Goal: Communication & Community: Answer question/provide support

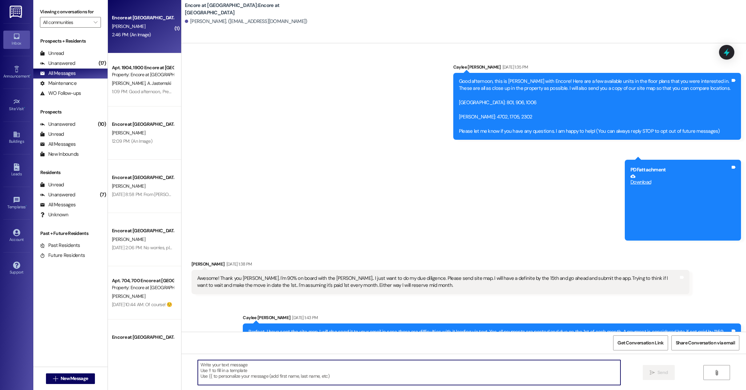
scroll to position [1799, 0]
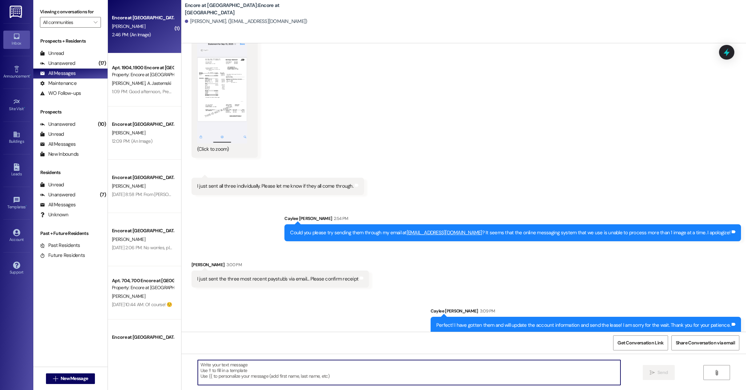
click at [299, 369] on textarea at bounding box center [409, 372] width 422 height 25
click at [290, 365] on textarea "The lease has been sent to your email." at bounding box center [409, 372] width 422 height 25
click at [270, 365] on textarea "The lease has been sent to your email. ☺️" at bounding box center [409, 372] width 422 height 25
type textarea "The lease has been sent to your email. We look forward to having you join us at…"
click at [656, 376] on span "Send" at bounding box center [662, 372] width 13 height 7
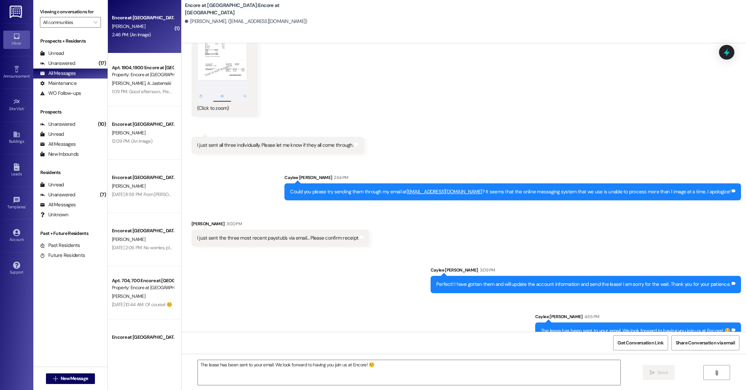
scroll to position [1846, 0]
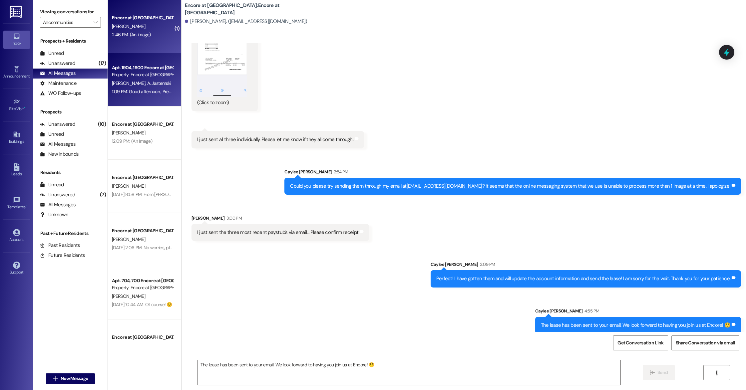
click at [119, 78] on div "Property: Encore at [GEOGRAPHIC_DATA]" at bounding box center [143, 74] width 62 height 7
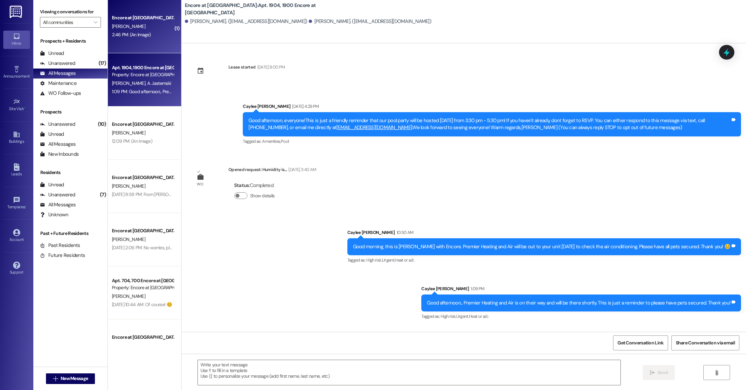
scroll to position [0, 0]
click at [152, 40] on div "Encore at [GEOGRAPHIC_DATA] [PERSON_NAME] 2:46 PM: (An Image) 2:46 PM: (An Imag…" at bounding box center [144, 26] width 73 height 53
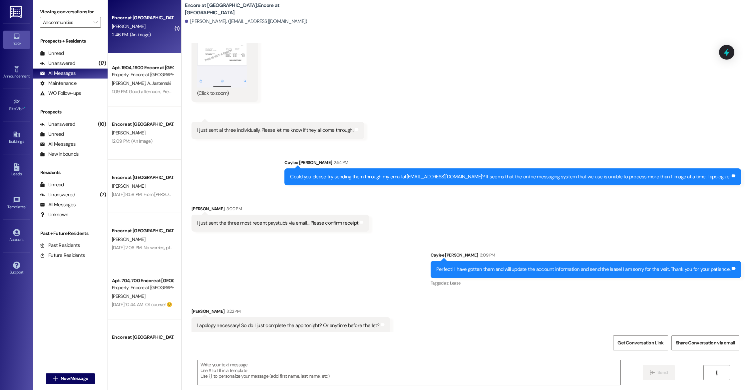
scroll to position [1912, 0]
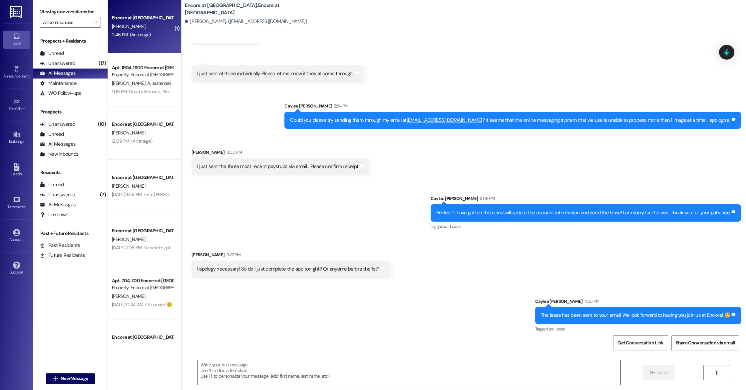
click at [335, 371] on textarea at bounding box center [409, 372] width 422 height 25
click at [149, 34] on div "2:46 PM: (An Image) 2:46 PM: (An Image)" at bounding box center [142, 35] width 63 height 8
click at [328, 365] on textarea at bounding box center [409, 372] width 422 height 25
click at [265, 266] on div "I apology necessary! So do I just complete the app tonight? Or anytime before t…" at bounding box center [288, 269] width 182 height 7
click at [264, 266] on div "I apology necessary! So do I just complete the app tonight? Or anytime before t…" at bounding box center [288, 269] width 182 height 7
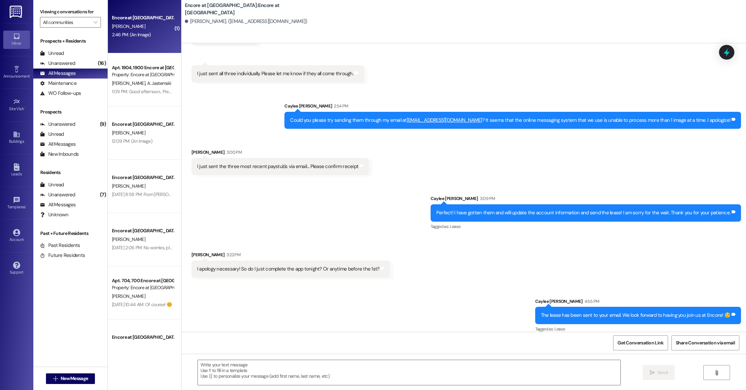
click at [264, 265] on div "I apology necessary! So do I just complete the app tonight? Or anytime before t…" at bounding box center [290, 269] width 199 height 17
click at [346, 372] on textarea at bounding box center [409, 372] width 422 height 25
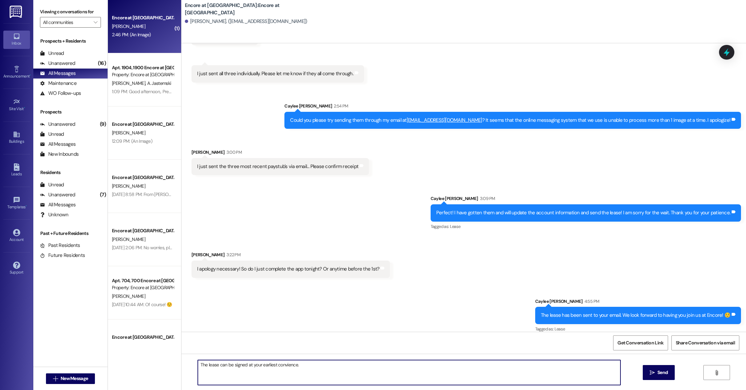
type textarea "The lease can be signed at your earliest convience."
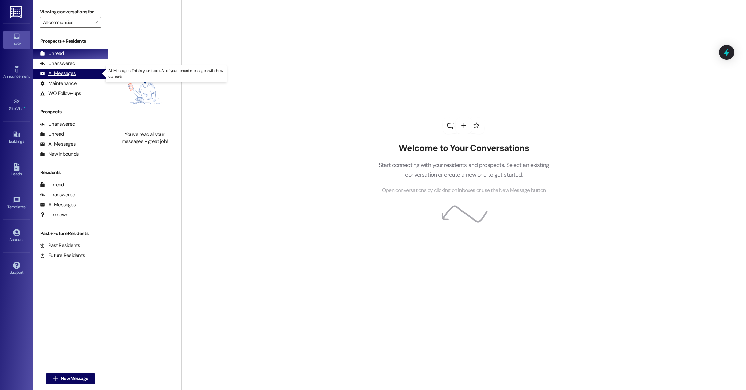
click at [82, 73] on div "All Messages (undefined)" at bounding box center [70, 74] width 74 height 10
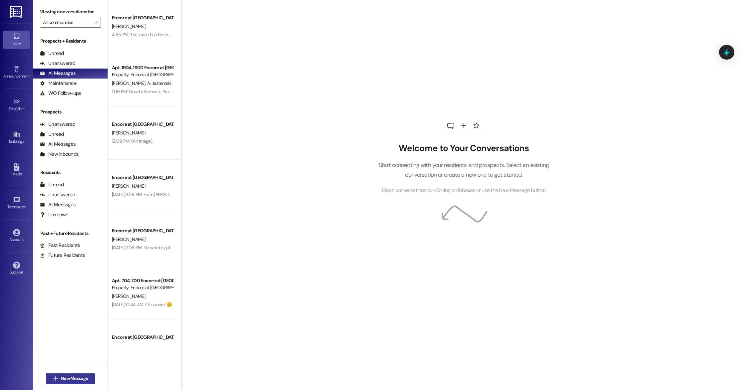
click at [72, 377] on span "New Message" at bounding box center [74, 378] width 27 height 7
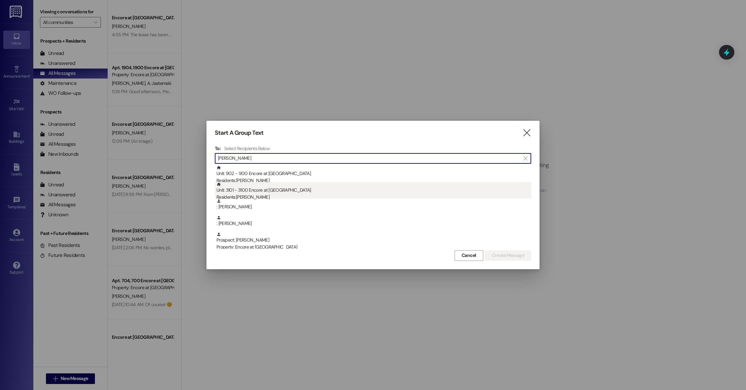
type input "jose"
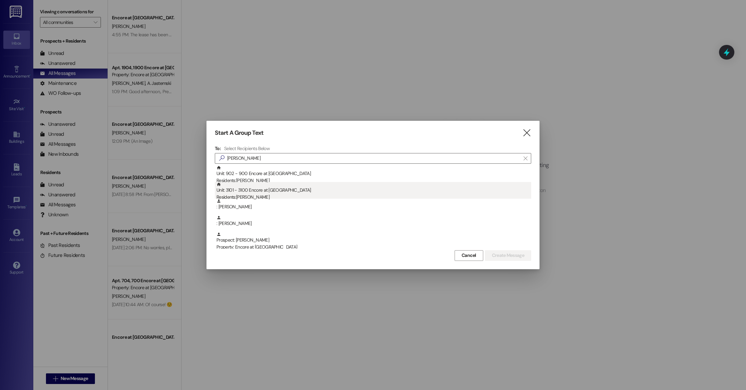
click at [263, 194] on div "Residents: Joseph Faddoul" at bounding box center [373, 197] width 315 height 7
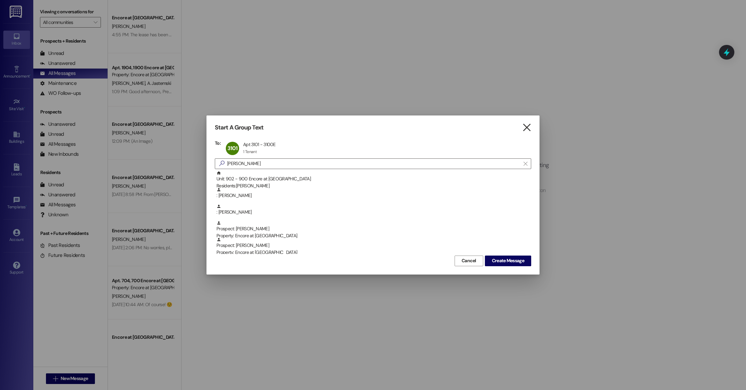
click at [526, 130] on icon "" at bounding box center [526, 127] width 9 height 7
